Goal: Task Accomplishment & Management: Use online tool/utility

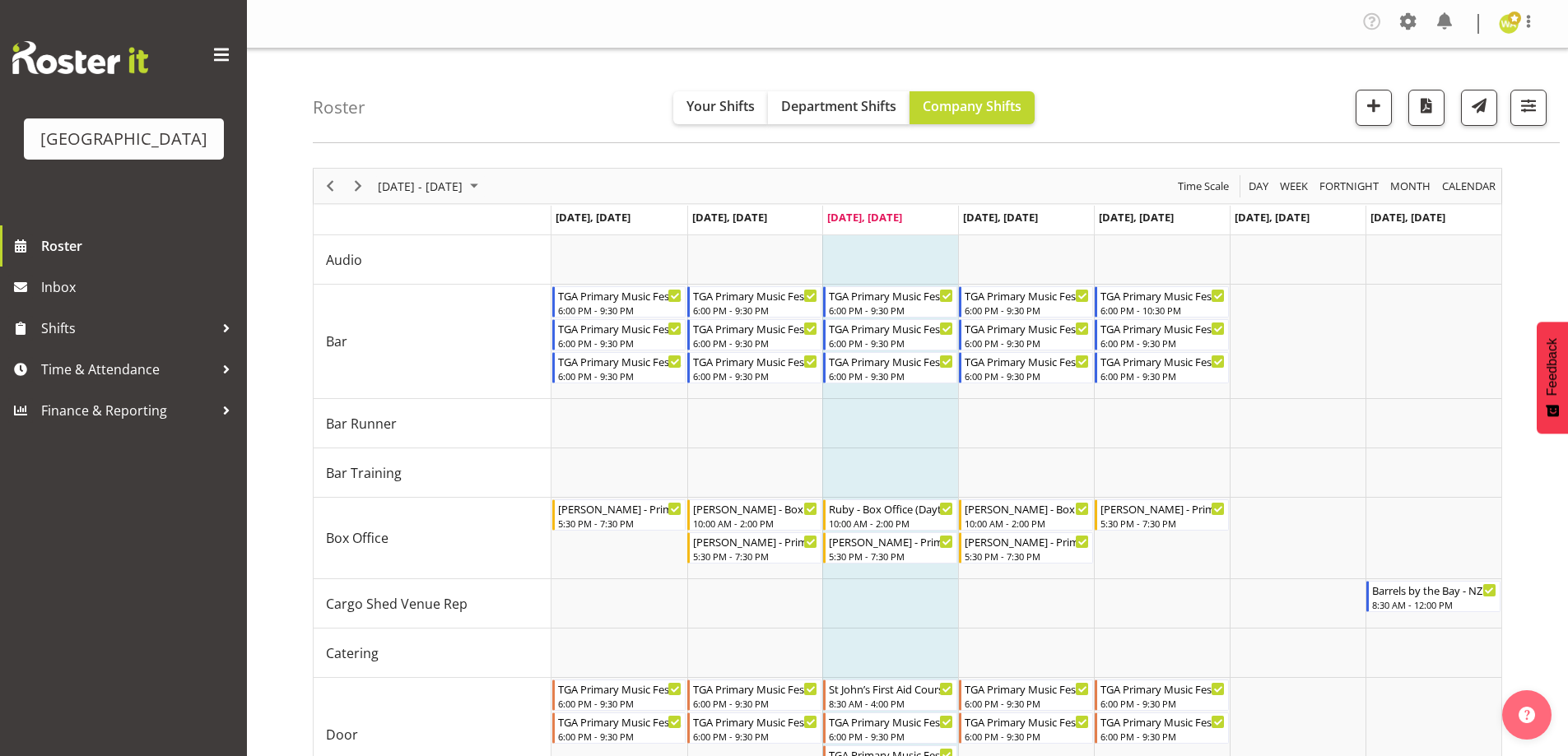
scroll to position [904, 0]
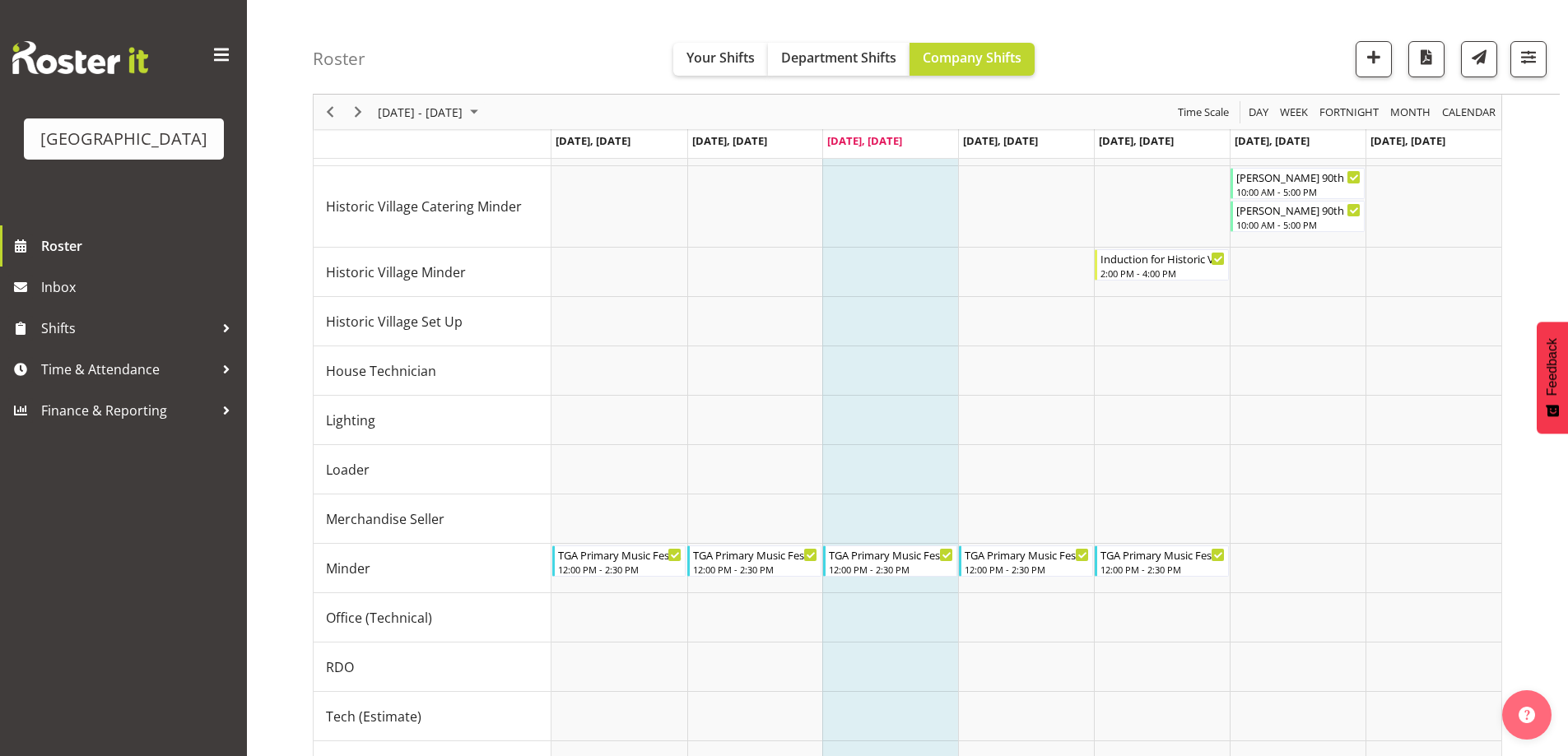
click at [487, 66] on div "Roster Your Shifts Department Shifts Company Shifts All Locations [GEOGRAPHIC_D…" at bounding box center [936, 47] width 1247 height 94
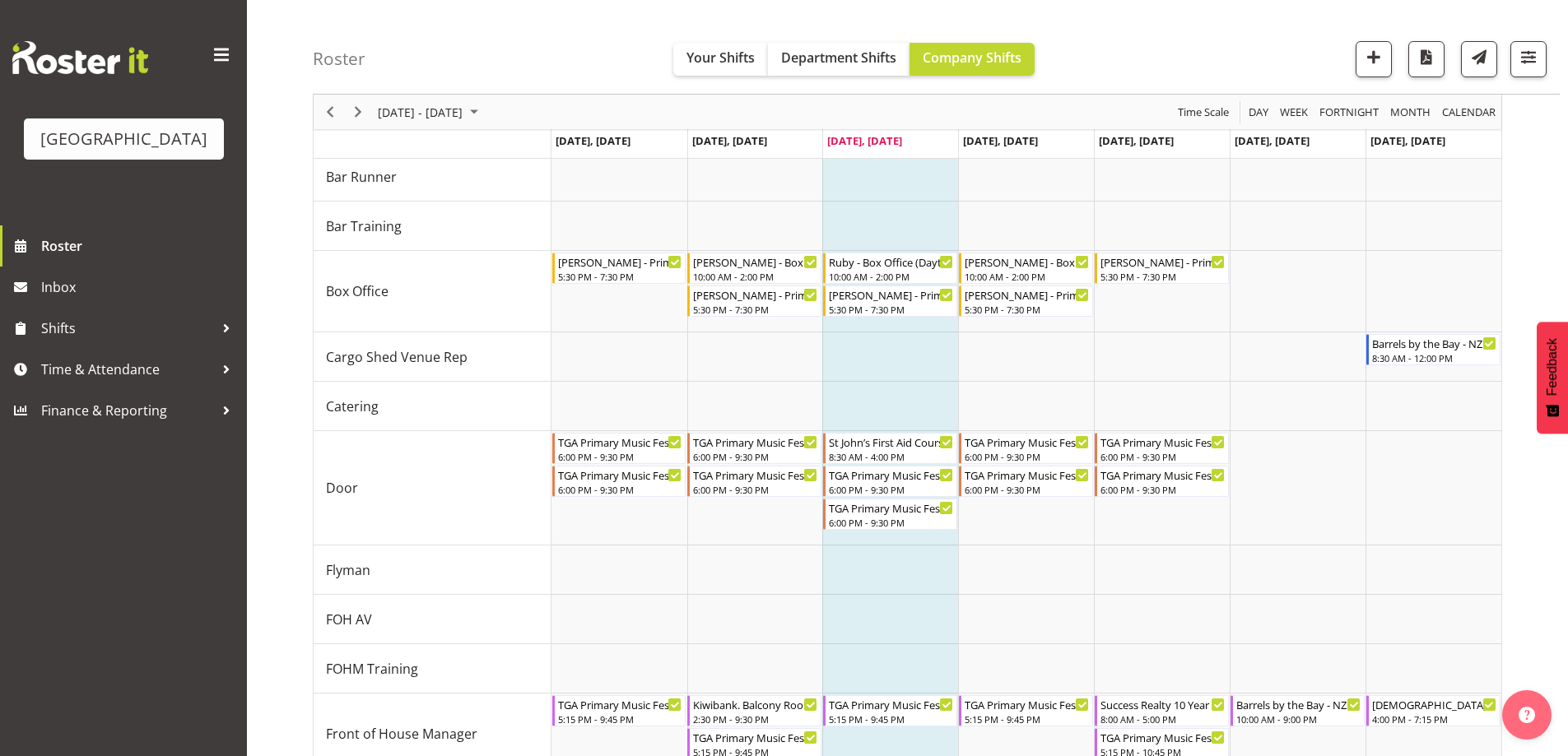
scroll to position [329, 0]
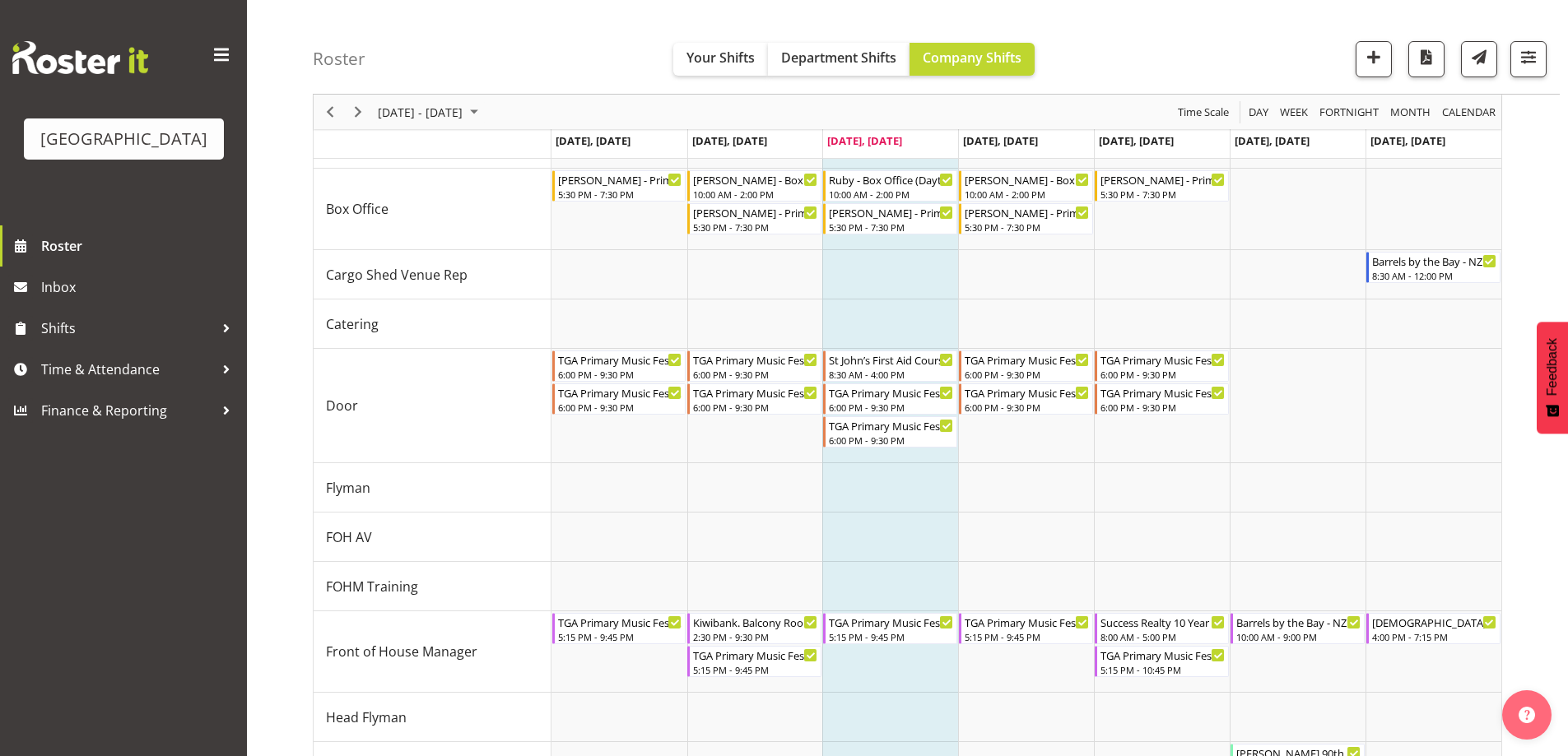
click at [532, 54] on div "Roster Your Shifts Department Shifts Company Shifts All Locations [GEOGRAPHIC_D…" at bounding box center [936, 47] width 1247 height 94
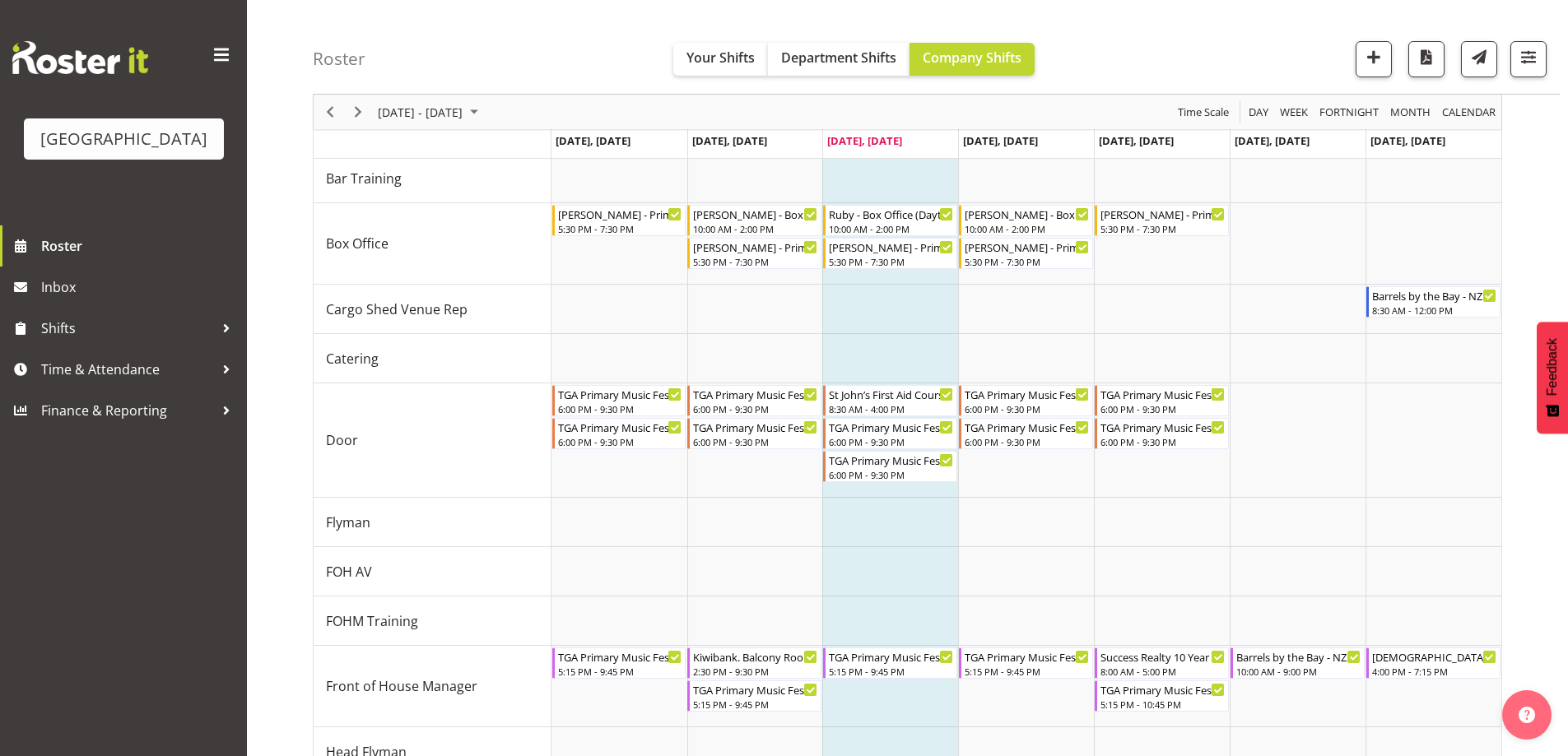
click at [466, 100] on div "[DATE] - [DATE]" at bounding box center [430, 112] width 117 height 35
click at [553, 152] on span "next month" at bounding box center [551, 152] width 29 height 30
click at [521, 244] on span "13" at bounding box center [526, 237] width 24 height 24
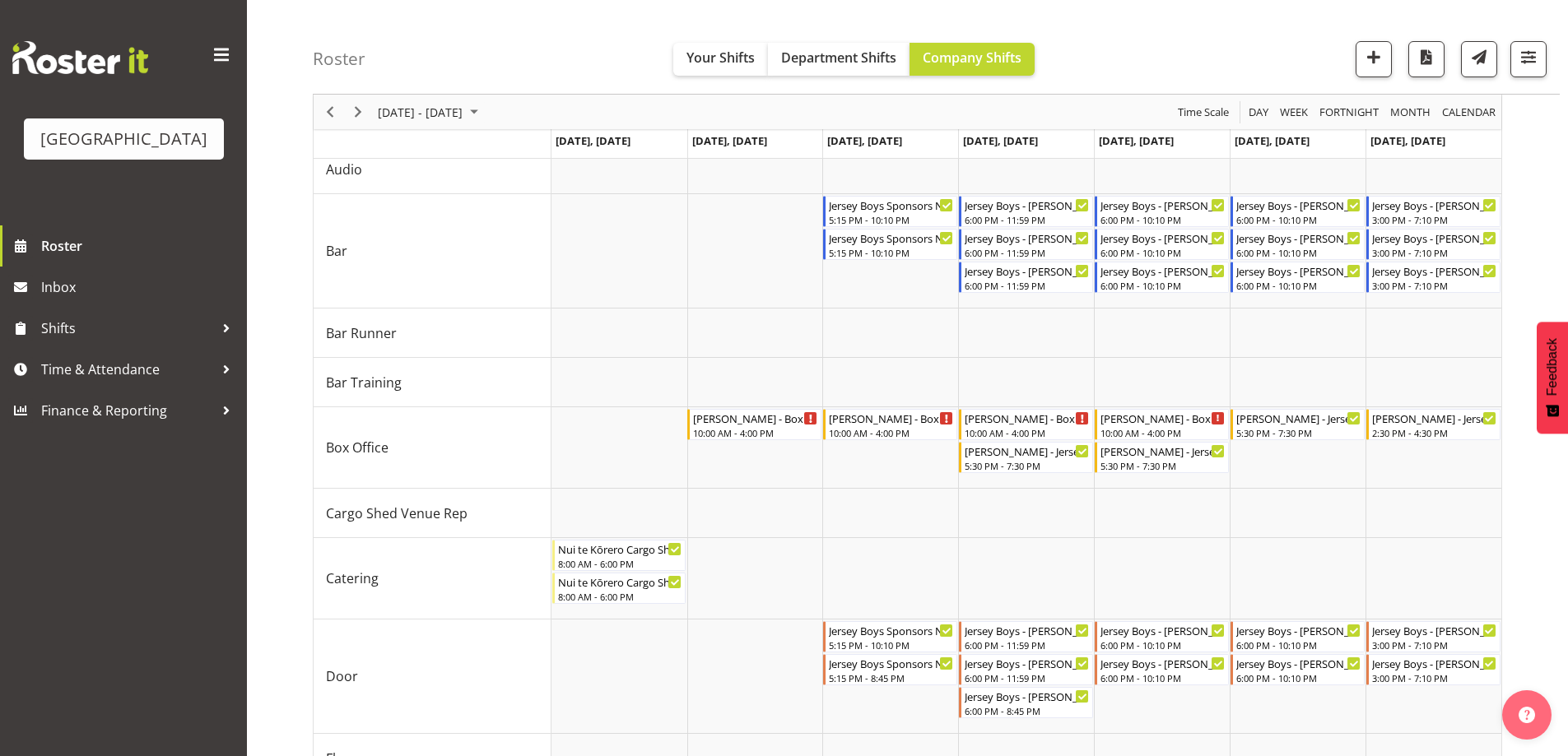
scroll to position [65, 0]
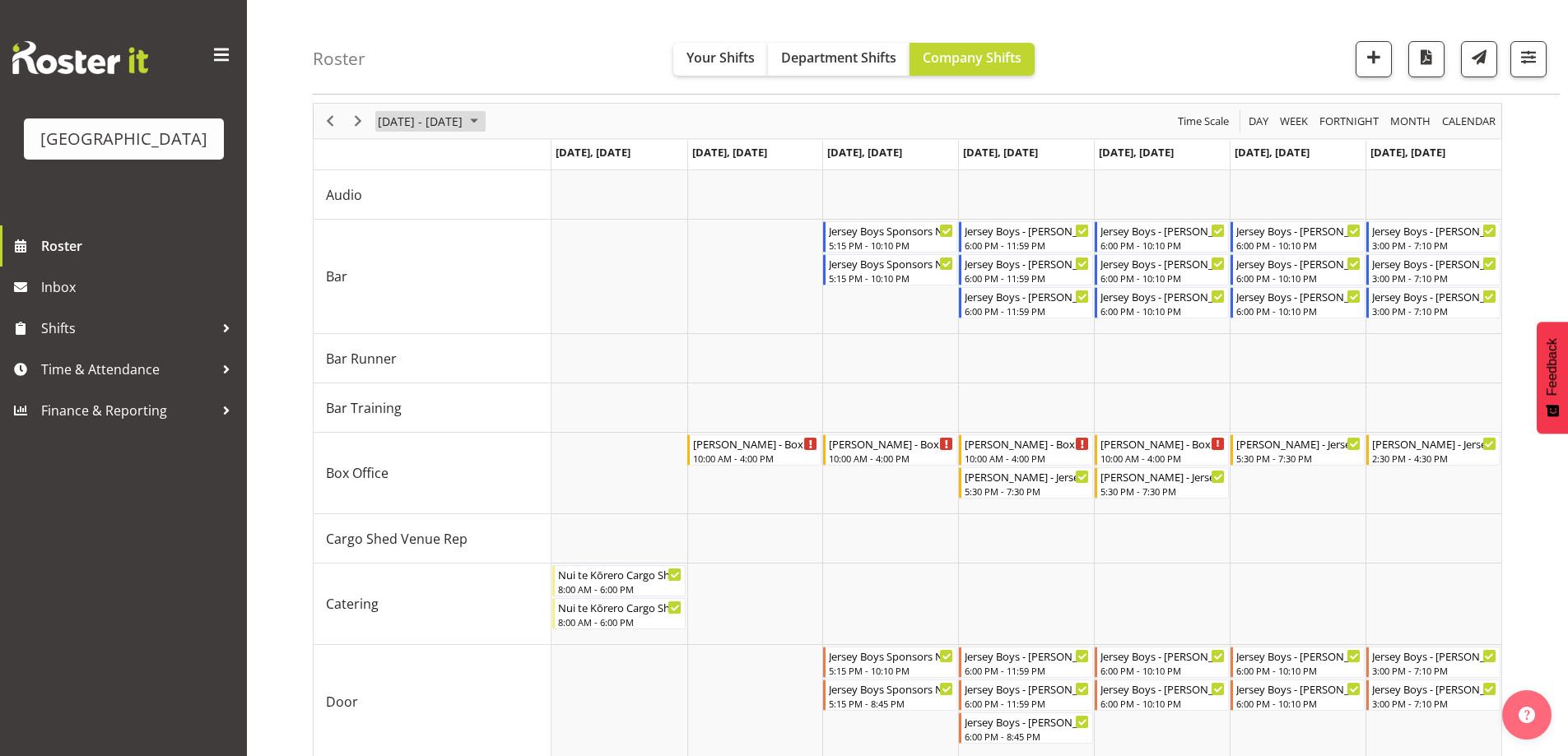
click at [435, 124] on span "[DATE] - [DATE]" at bounding box center [419, 120] width 88 height 20
click at [471, 277] on span "18" at bounding box center [474, 274] width 24 height 24
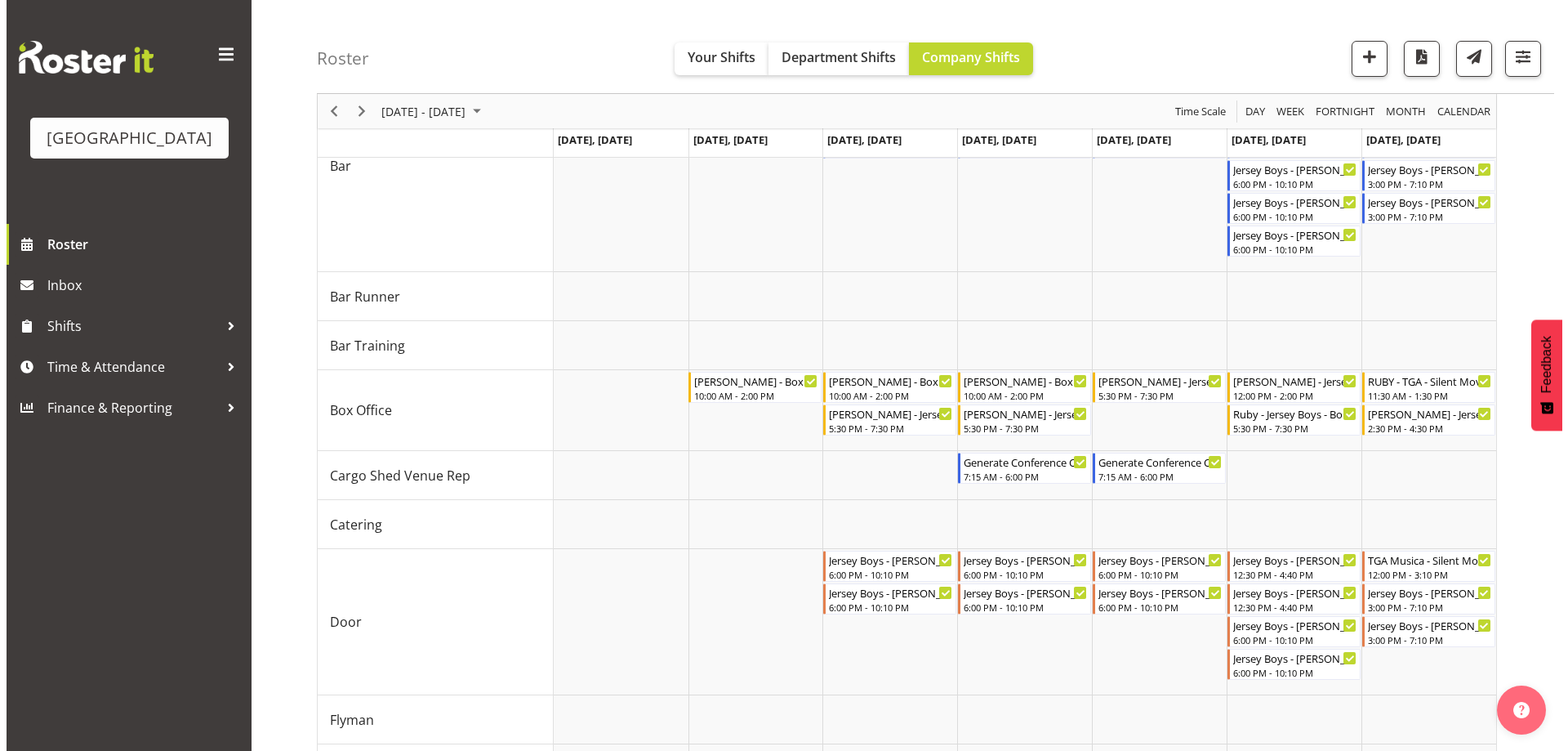
scroll to position [228, 0]
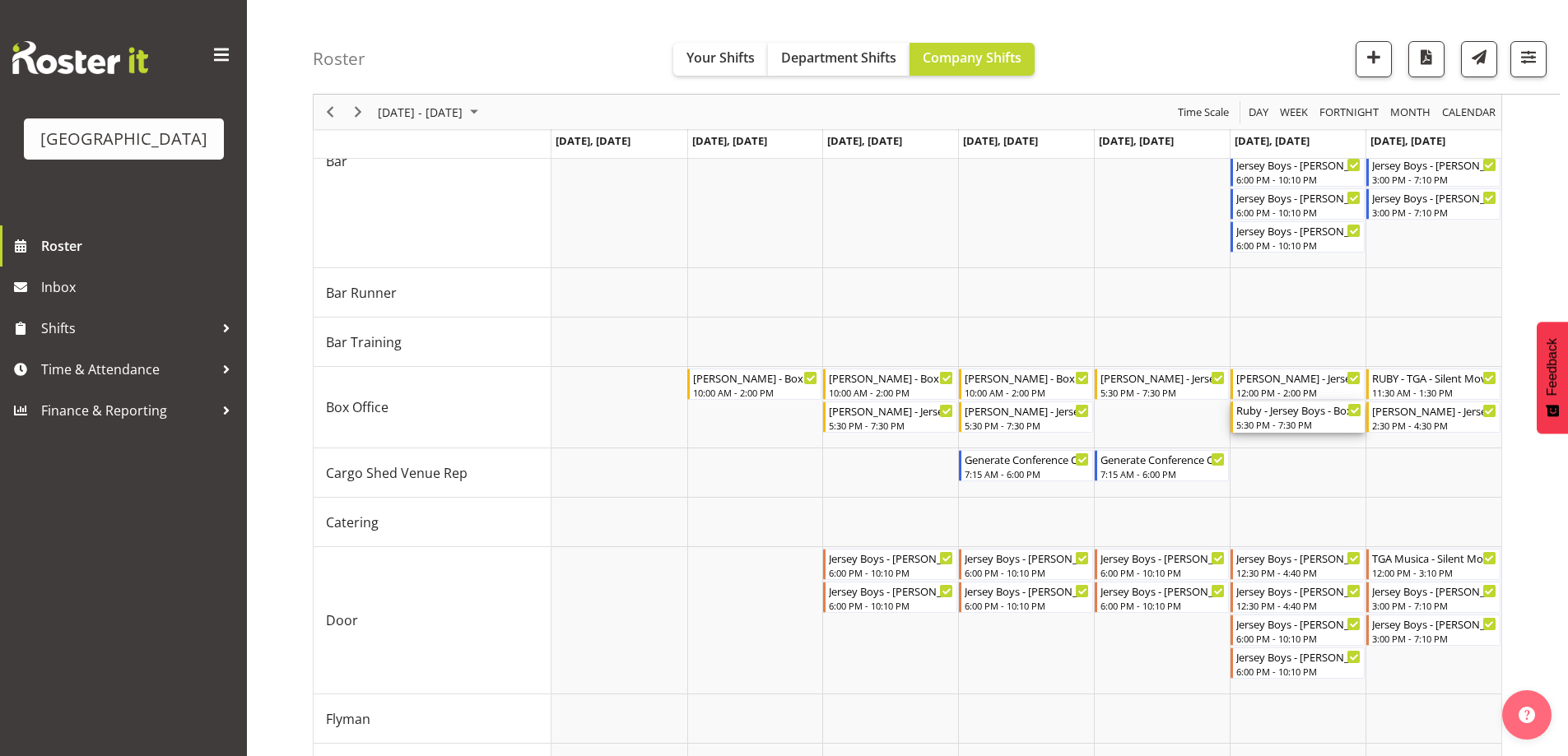
click at [1272, 413] on div "Ruby - Jersey Boys - Box Office - [PERSON_NAME]" at bounding box center [1298, 410] width 125 height 16
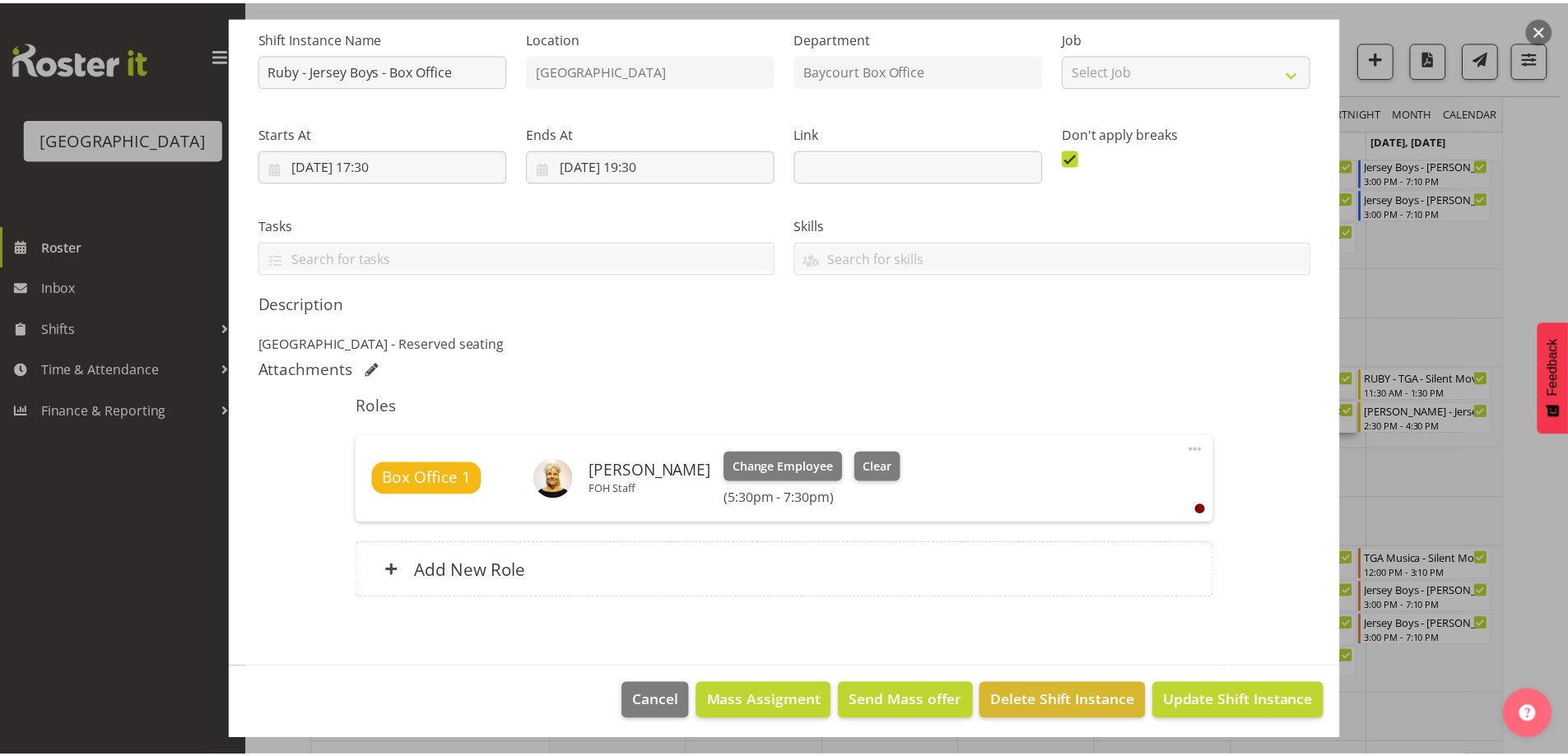
scroll to position [170, 0]
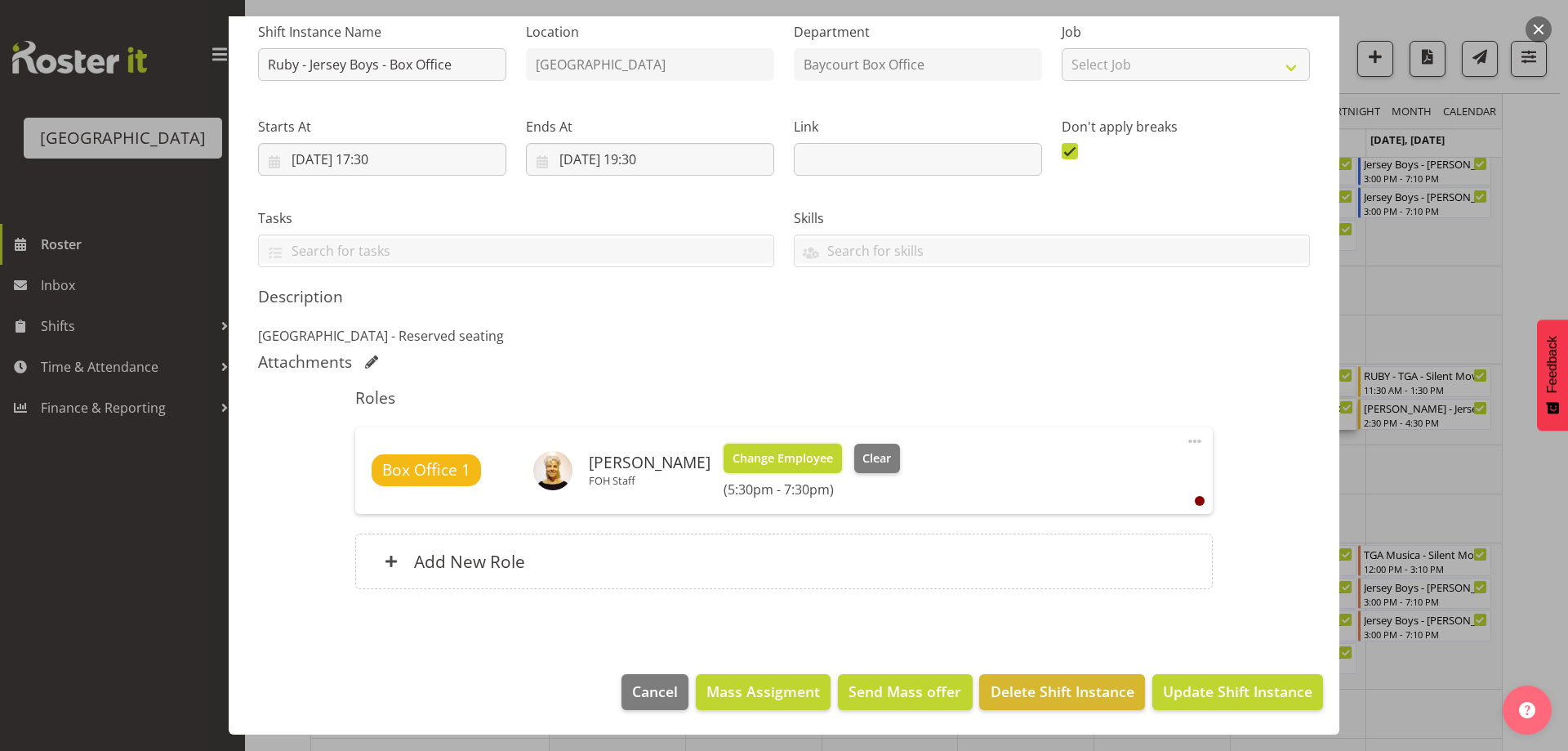
click at [752, 461] on span "Change Employee" at bounding box center [783, 458] width 100 height 18
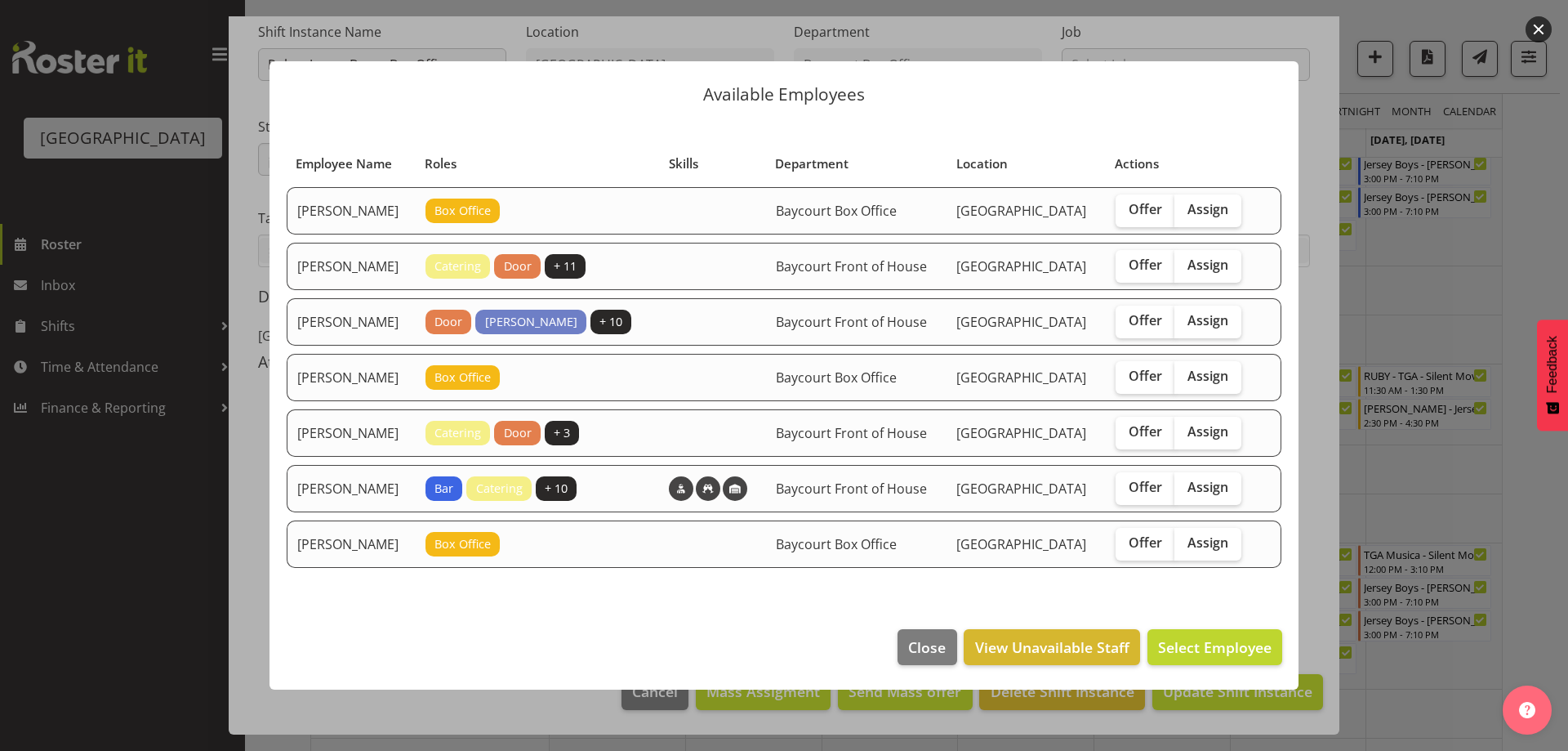
click at [802, 678] on footer "Close View Unavailable Staff Select Employee" at bounding box center [784, 652] width 1029 height 77
click at [919, 665] on button "Close" at bounding box center [927, 647] width 59 height 36
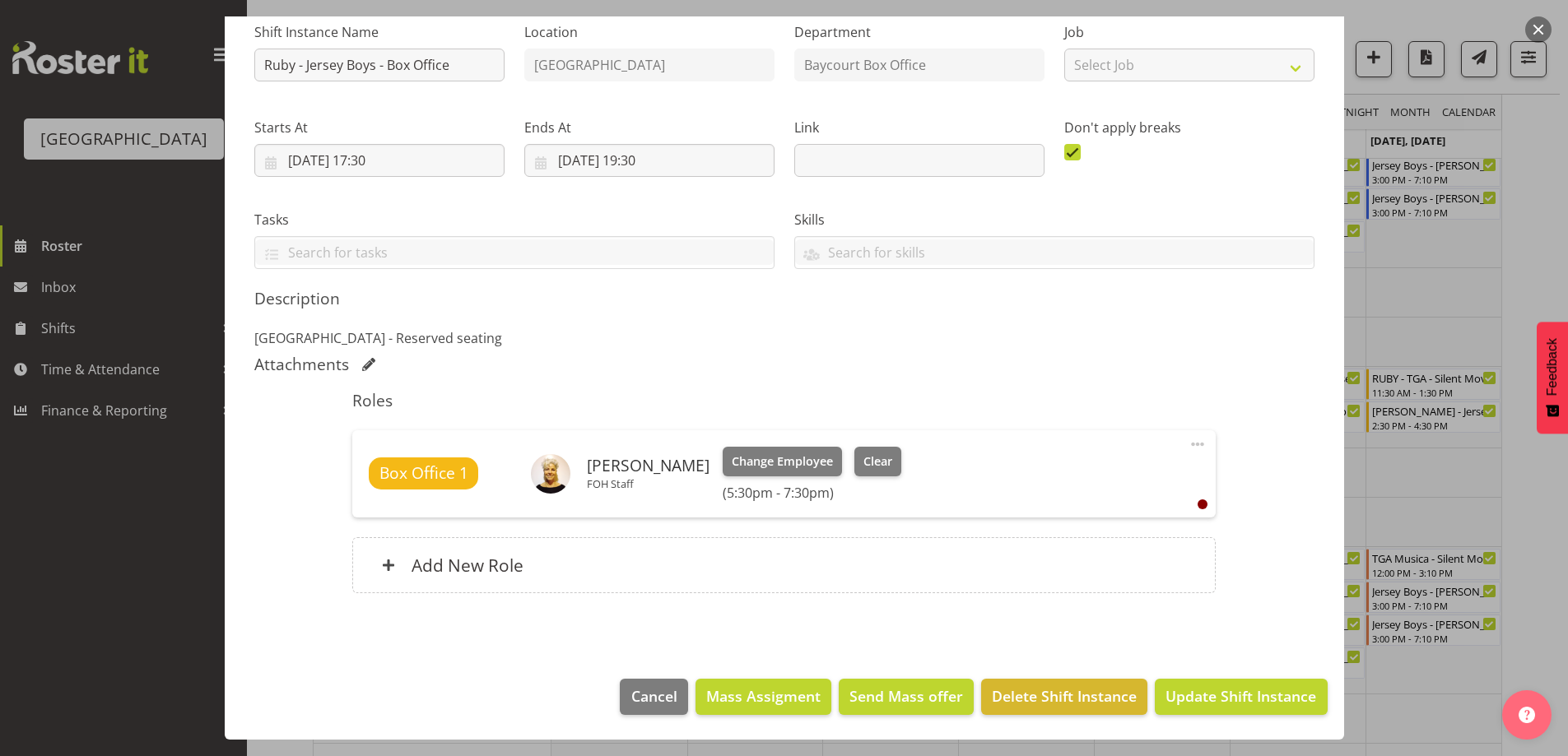
click at [1102, 338] on p "[GEOGRAPHIC_DATA] - Reserved seating" at bounding box center [784, 338] width 1060 height 19
click at [653, 691] on span "Cancel" at bounding box center [653, 696] width 46 height 21
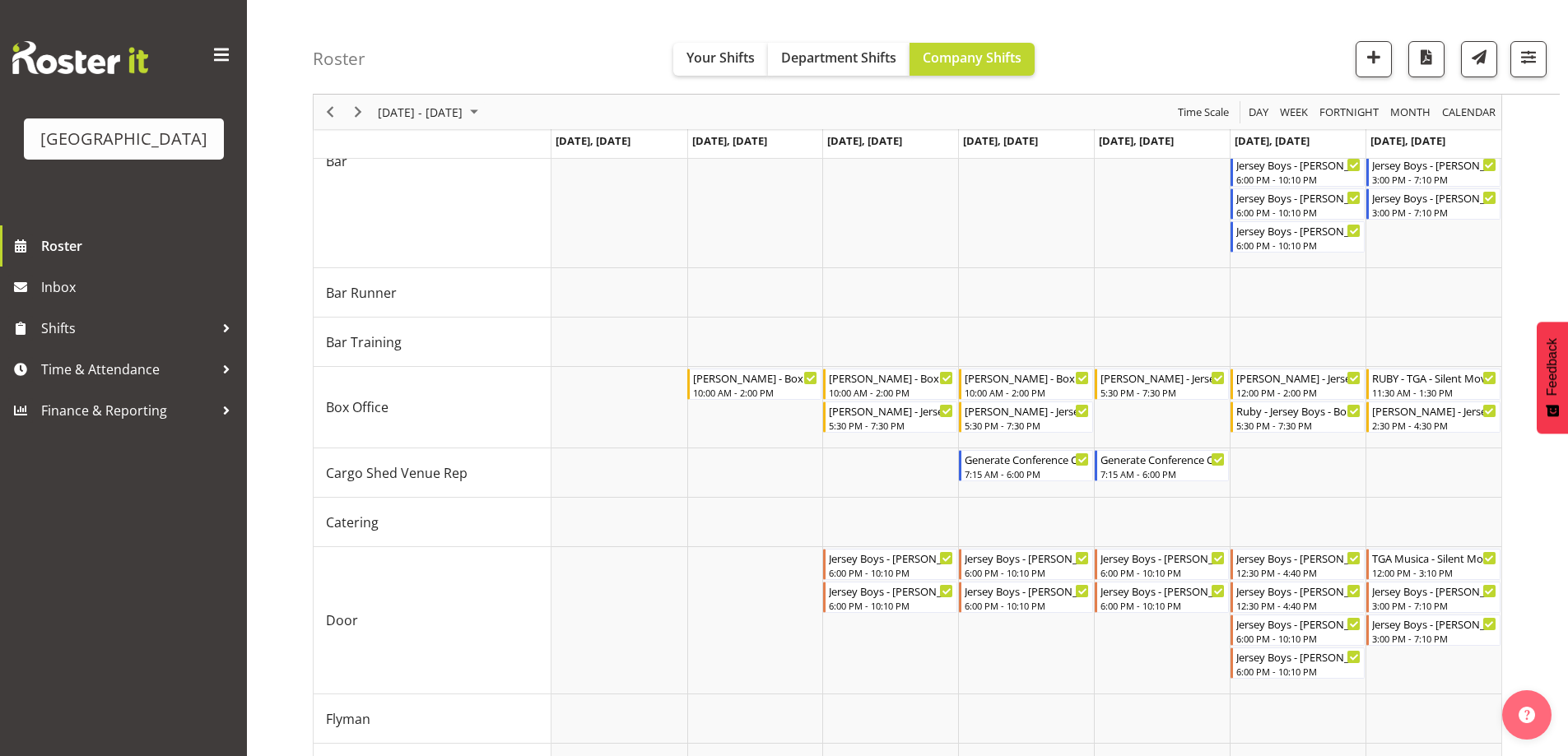
click at [1210, 49] on div "Roster Your Shifts Department Shifts Company Shifts All Locations [GEOGRAPHIC_D…" at bounding box center [936, 47] width 1247 height 94
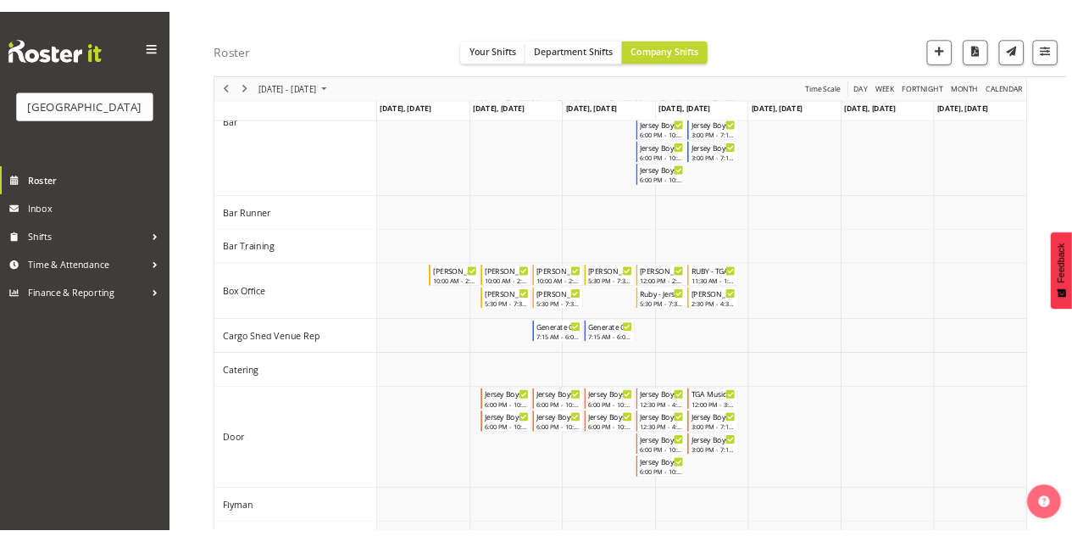
scroll to position [236, 0]
